Goal: Transaction & Acquisition: Obtain resource

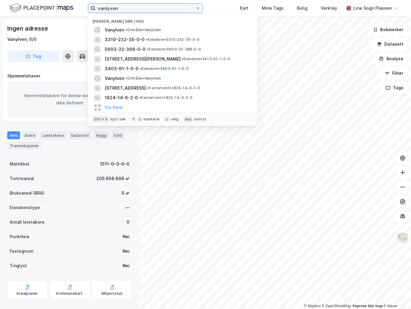
drag, startPoint x: 136, startPoint y: 11, endPoint x: 35, endPoint y: 10, distance: 100.8
click at [35, 10] on div "vanlyven Nylige søk (100) [PERSON_NAME] • Vanylven 3310-232-35-0-0 • Eiendom • …" at bounding box center [205, 8] width 411 height 16
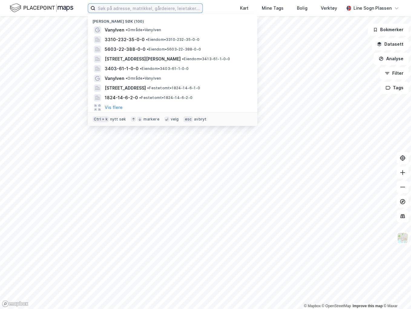
click at [151, 8] on input at bounding box center [148, 8] width 107 height 9
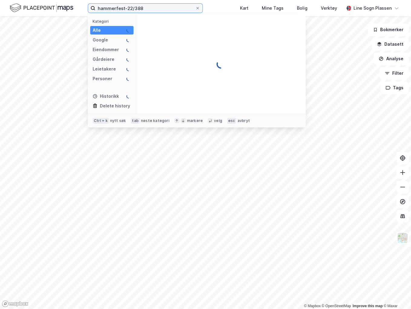
type input "hammerfest-22/388"
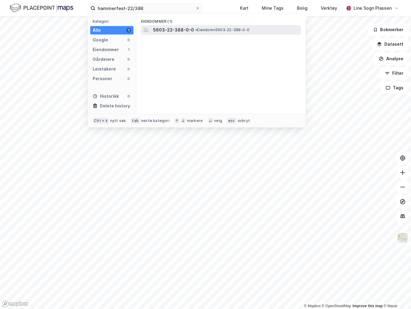
click at [213, 31] on span "• Eiendom • 5603-22-388-0-0" at bounding box center [222, 30] width 54 height 5
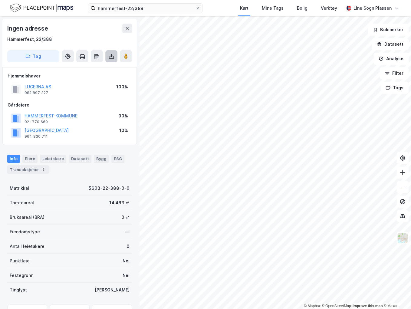
click at [115, 56] on button at bounding box center [111, 56] width 12 height 12
click at [92, 70] on div "Last ned grunnbok" at bounding box center [81, 68] width 35 height 5
